Goal: Book appointment/travel/reservation

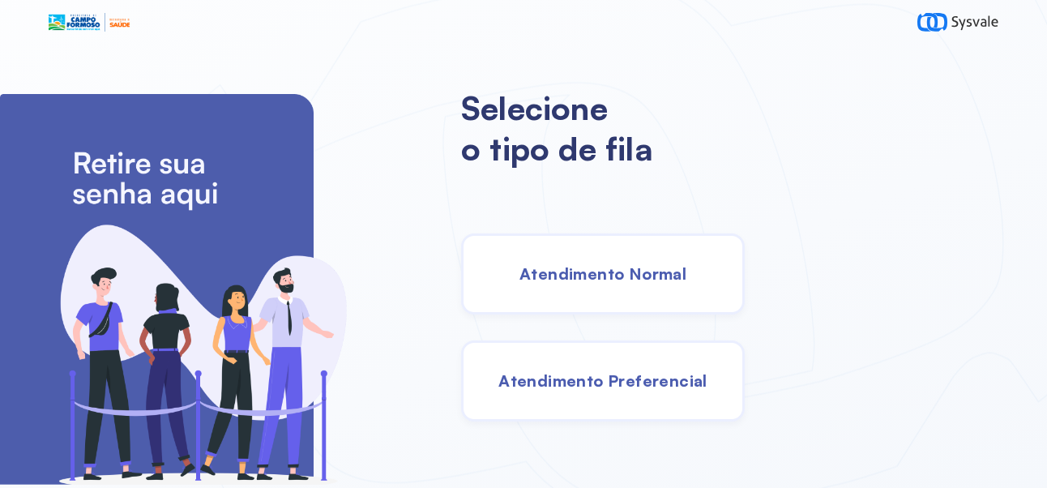
click at [666, 280] on span "Atendimento Normal" at bounding box center [602, 273] width 167 height 20
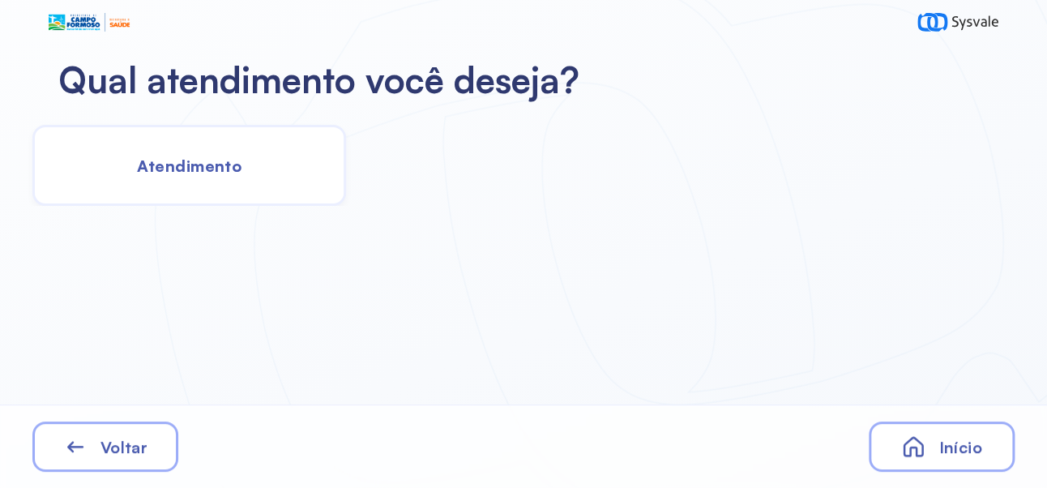
click at [207, 162] on span "Atendimento" at bounding box center [189, 166] width 105 height 20
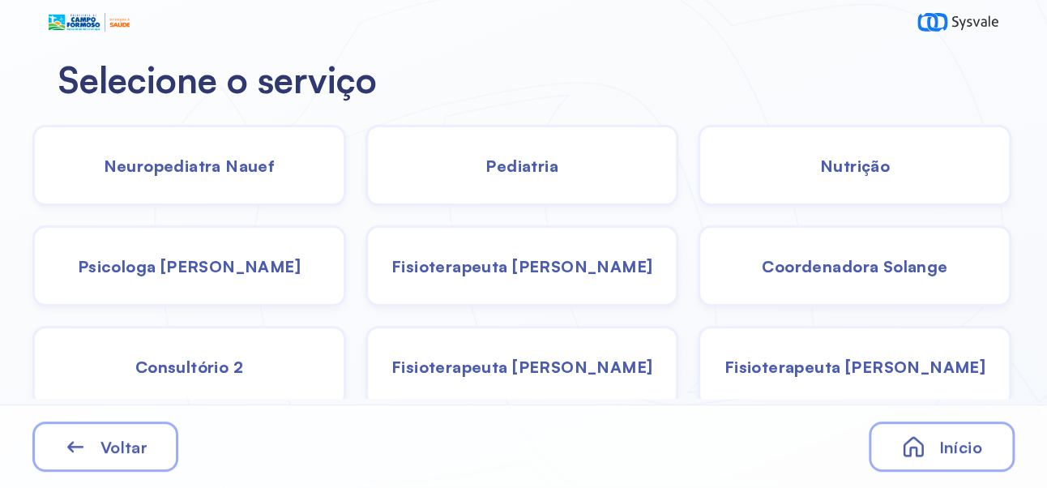
click at [221, 261] on span "Psicologa [PERSON_NAME]" at bounding box center [189, 266] width 223 height 20
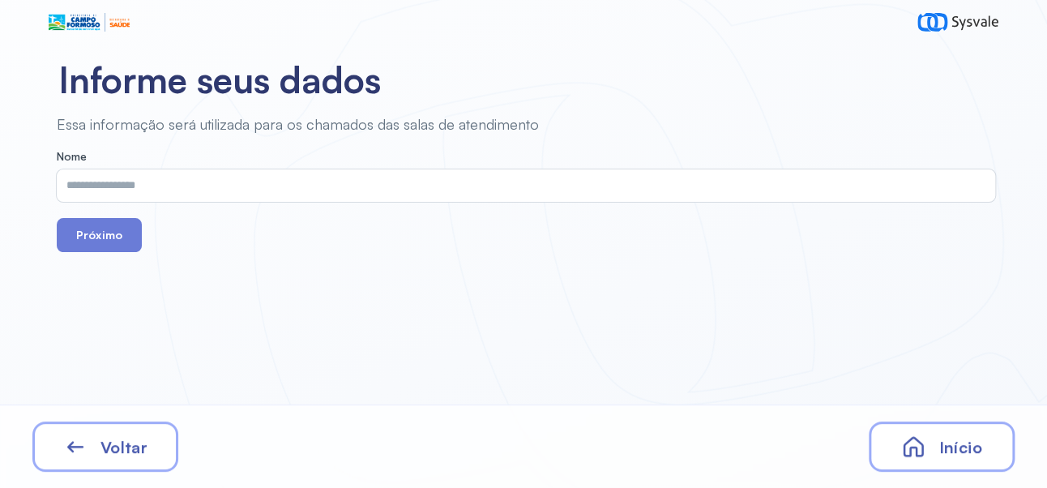
click at [421, 188] on input "text" at bounding box center [523, 185] width 932 height 32
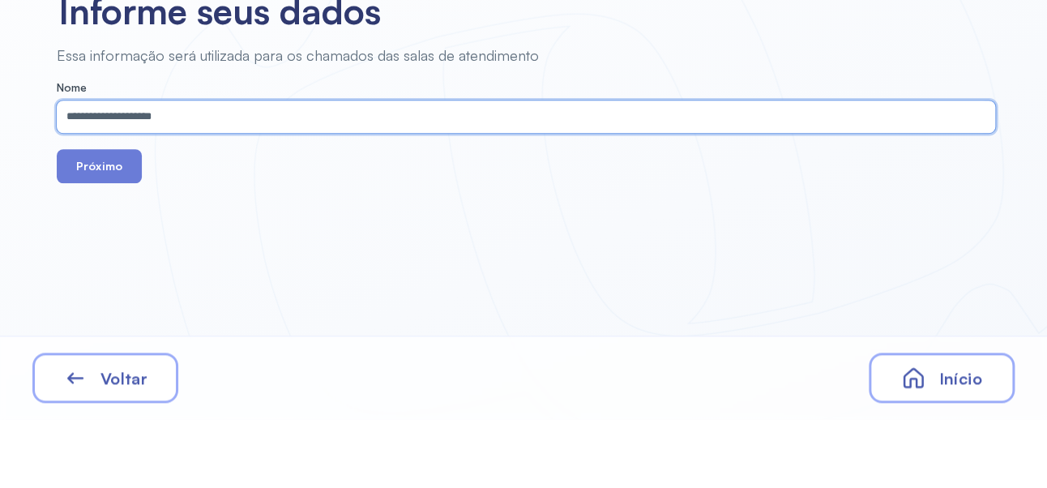
type input "**********"
click at [107, 243] on button "Próximo" at bounding box center [99, 235] width 85 height 34
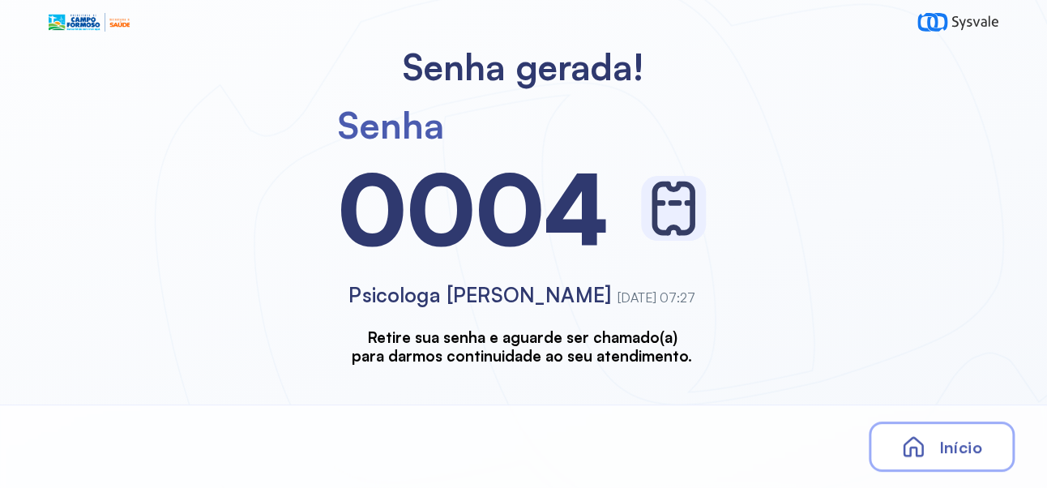
click at [92, 233] on div "Senha [SECURITY_DATA] Psicologa Alana [DATE] 07:27 Retire sua senha e aguarde s…" at bounding box center [522, 226] width 1044 height 275
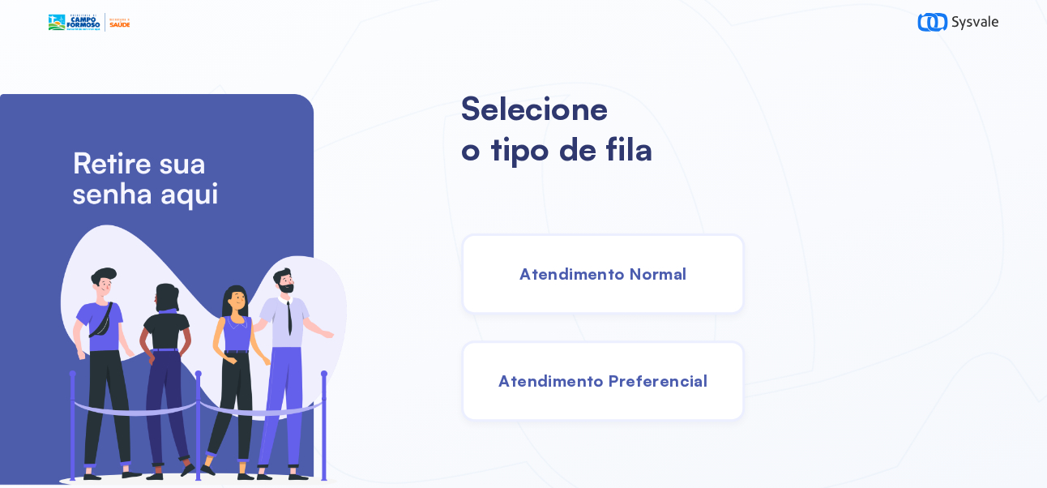
click at [649, 276] on span "Atendimento Normal" at bounding box center [602, 273] width 167 height 20
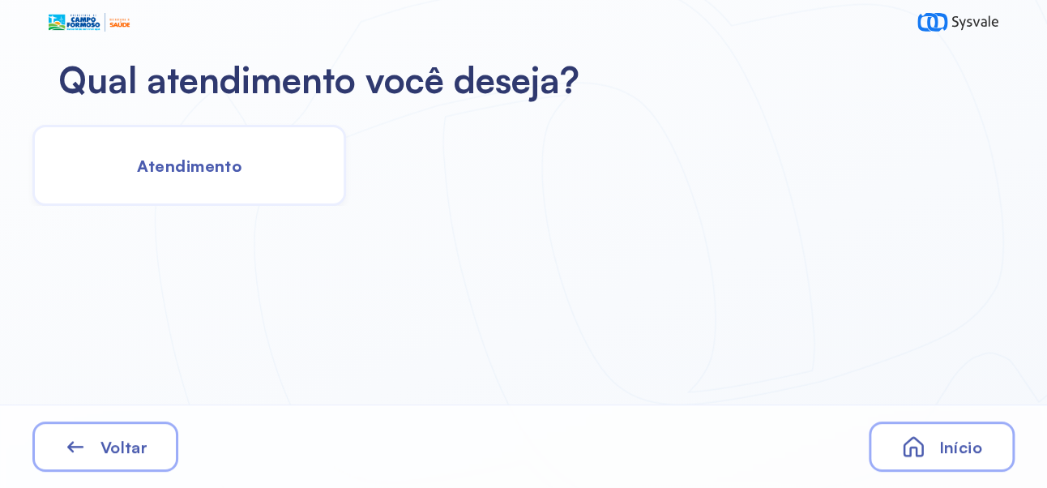
click at [203, 177] on div "Atendimento" at bounding box center [189, 165] width 314 height 81
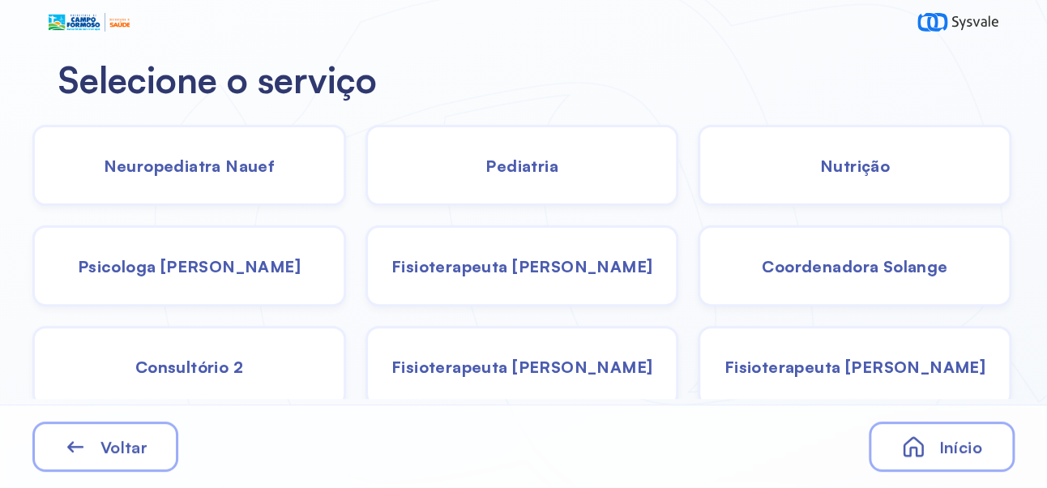
click at [537, 164] on span "Pediatria" at bounding box center [521, 166] width 73 height 20
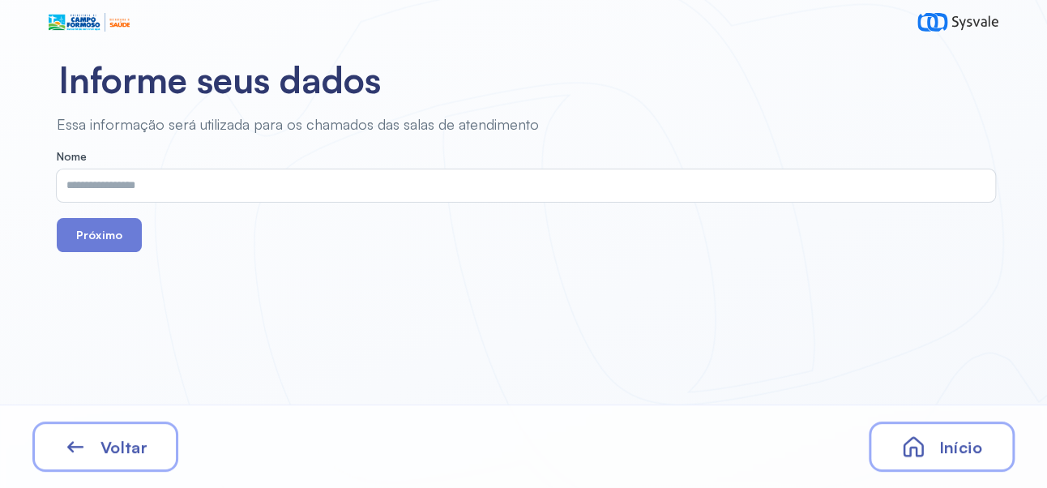
click at [325, 185] on input "text" at bounding box center [523, 185] width 932 height 32
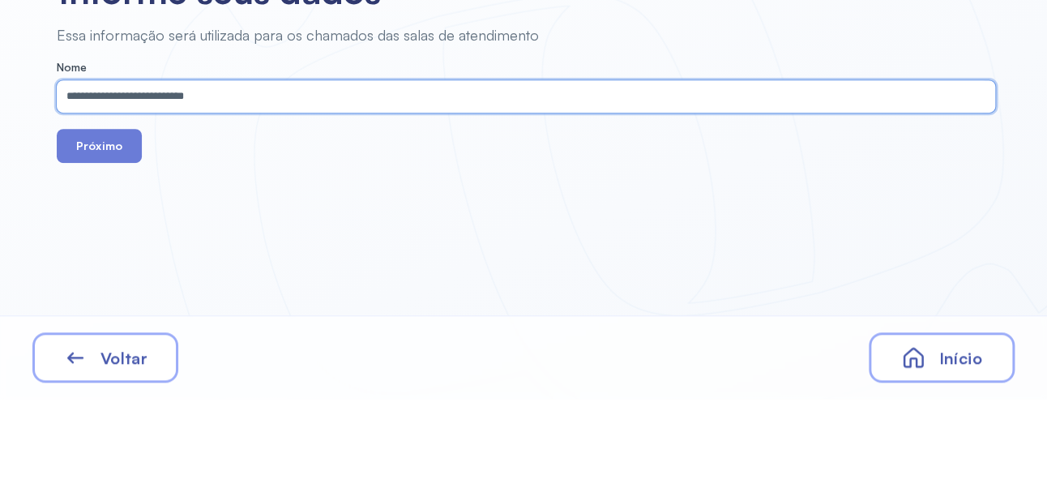
type input "**********"
click at [102, 225] on button "Próximo" at bounding box center [99, 235] width 85 height 34
